Goal: Task Accomplishment & Management: Complete application form

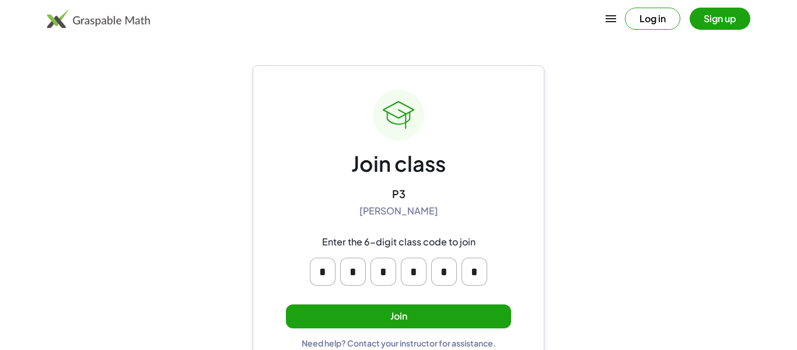
click at [355, 307] on button "Join" at bounding box center [398, 316] width 225 height 24
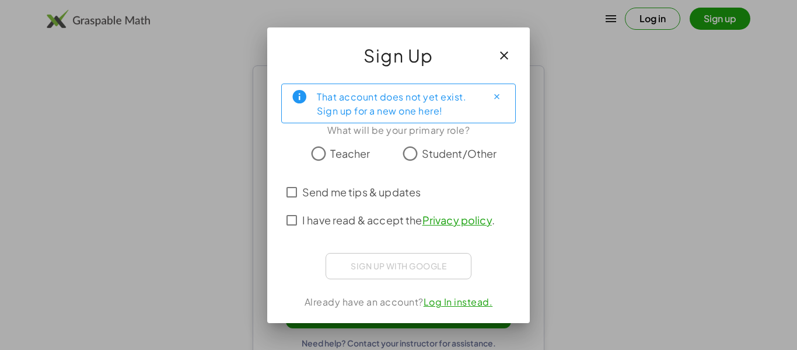
click at [466, 155] on span "Student/Other" at bounding box center [459, 153] width 75 height 16
click at [315, 197] on span "Send me tips & updates" at bounding box center [361, 192] width 118 height 16
click at [306, 212] on span "I have read & accept the Privacy policy ." at bounding box center [398, 220] width 193 height 16
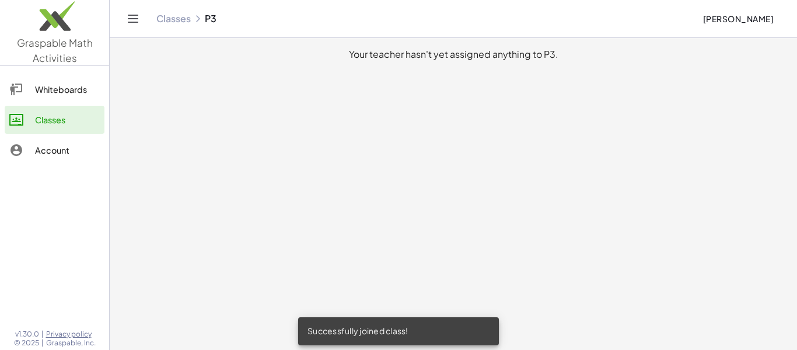
click at [47, 99] on link "Whiteboards" at bounding box center [55, 89] width 100 height 28
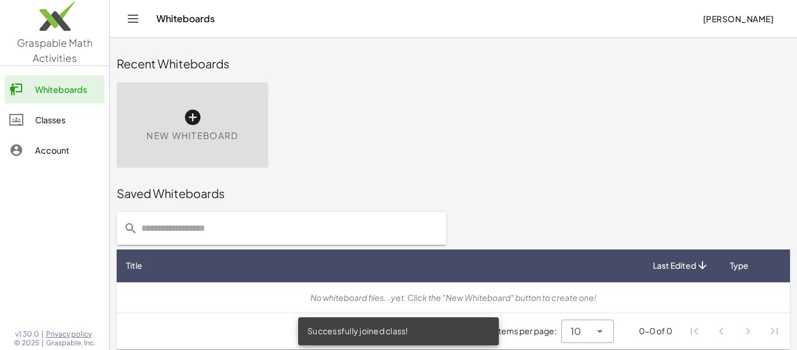
click at [48, 111] on link "Classes" at bounding box center [55, 120] width 100 height 28
